Goal: Find specific page/section: Find specific page/section

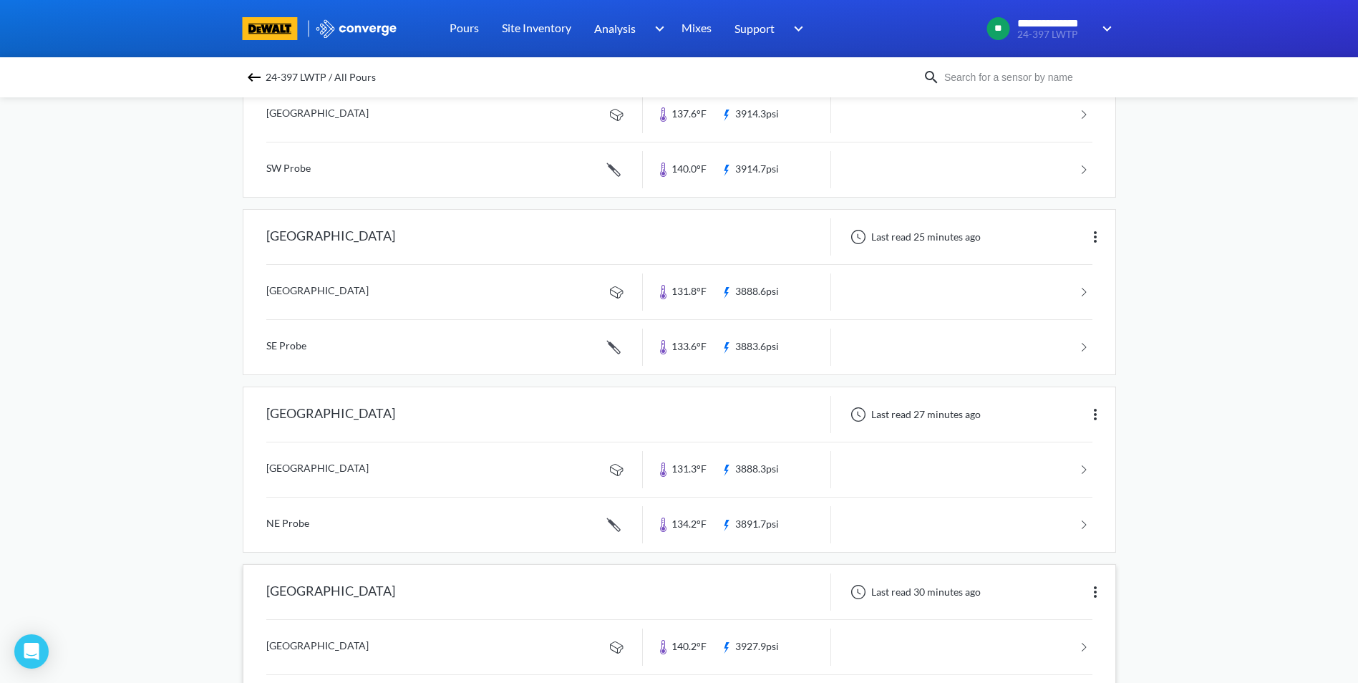
scroll to position [350, 0]
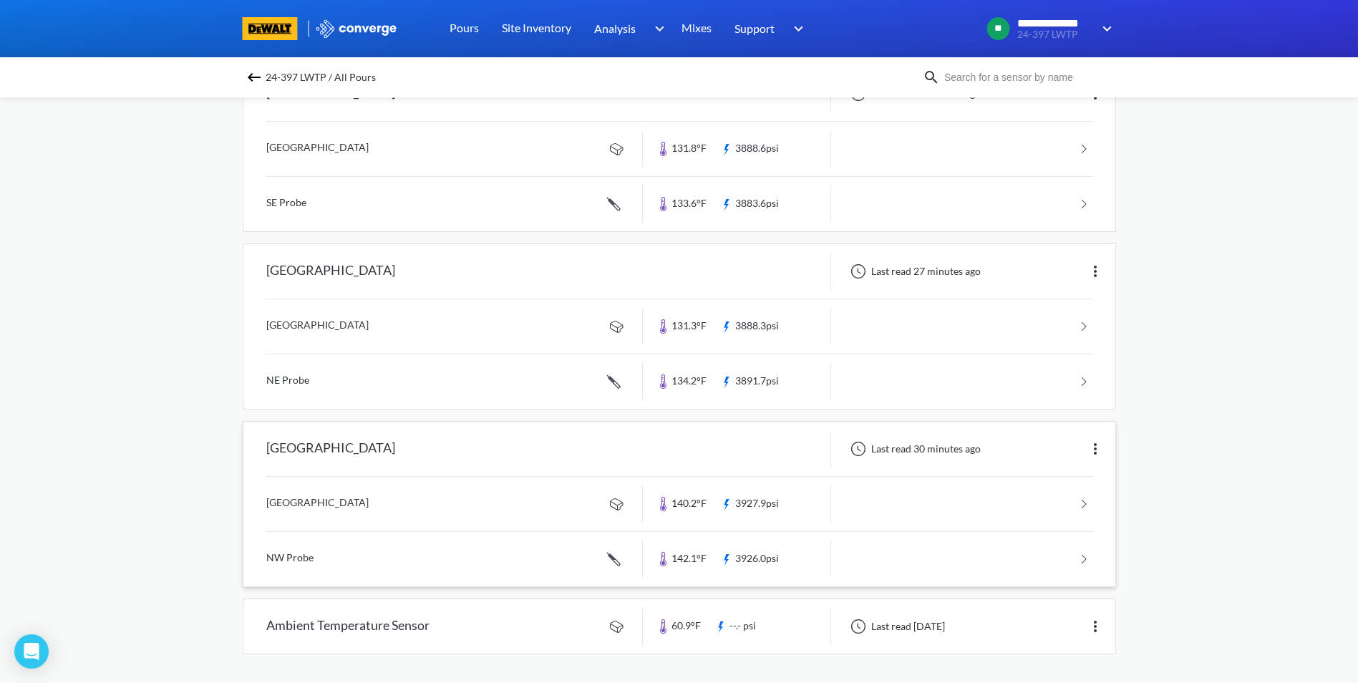
click at [438, 480] on link at bounding box center [679, 504] width 826 height 54
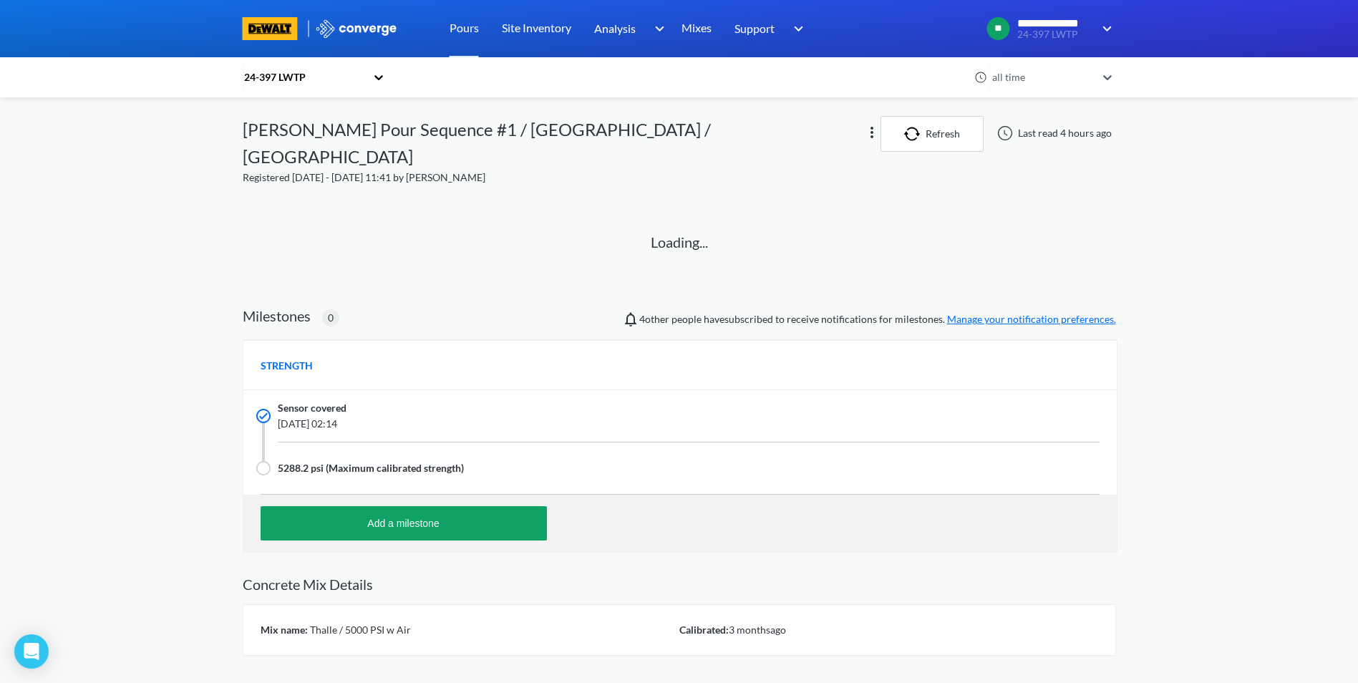
click at [483, 254] on div "Loading..." at bounding box center [679, 245] width 839 height 85
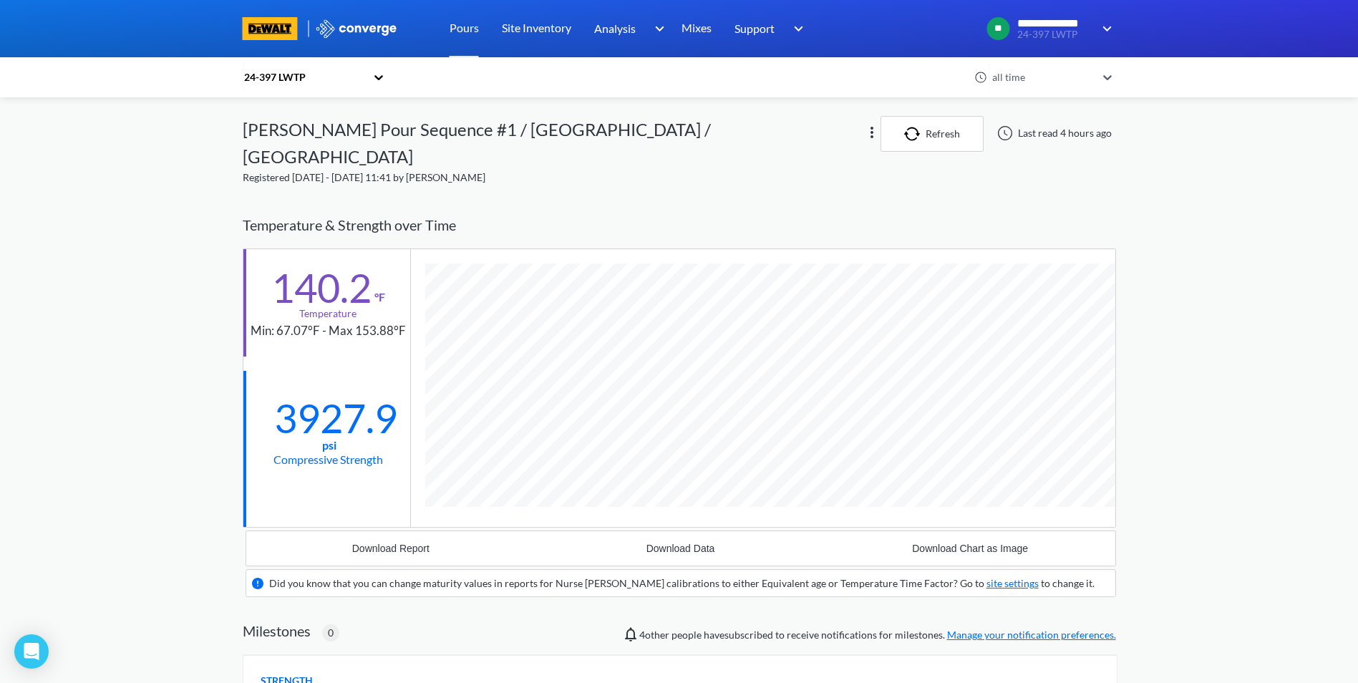
click at [1123, 290] on div "**********" at bounding box center [679, 543] width 1358 height 1087
